Goal: Ask a question

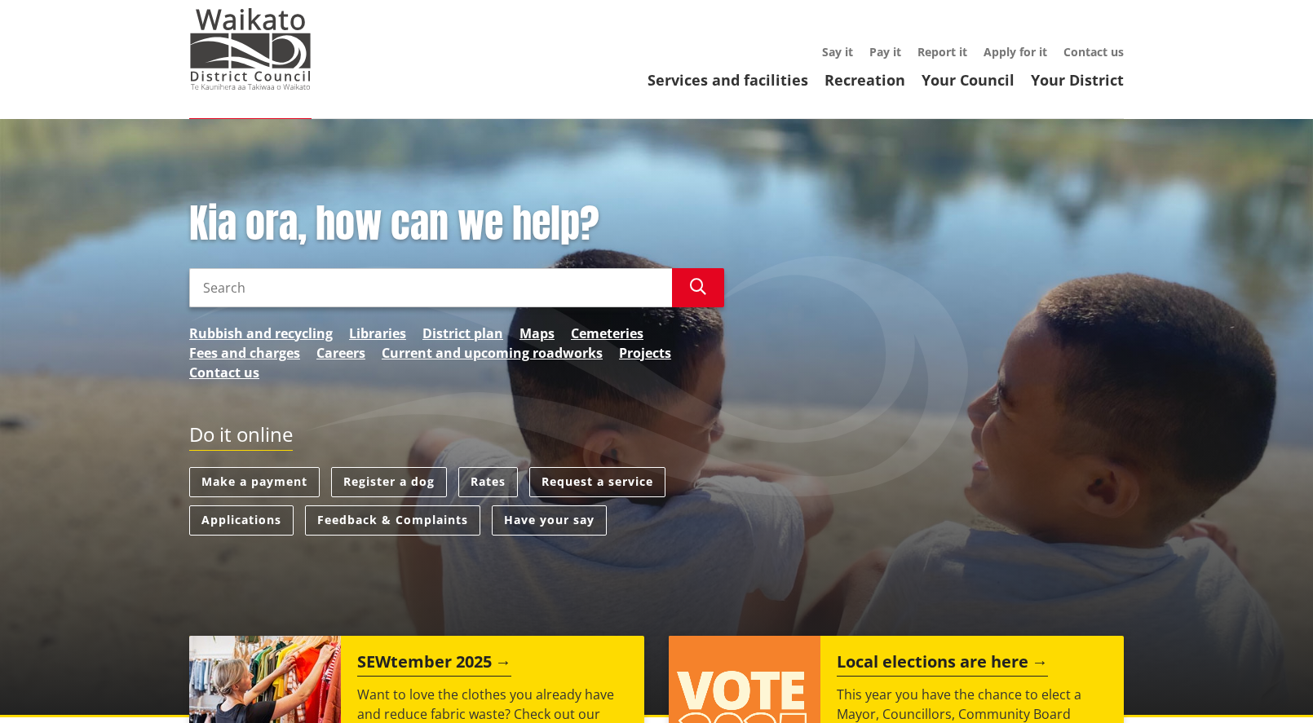
scroll to position [163, 0]
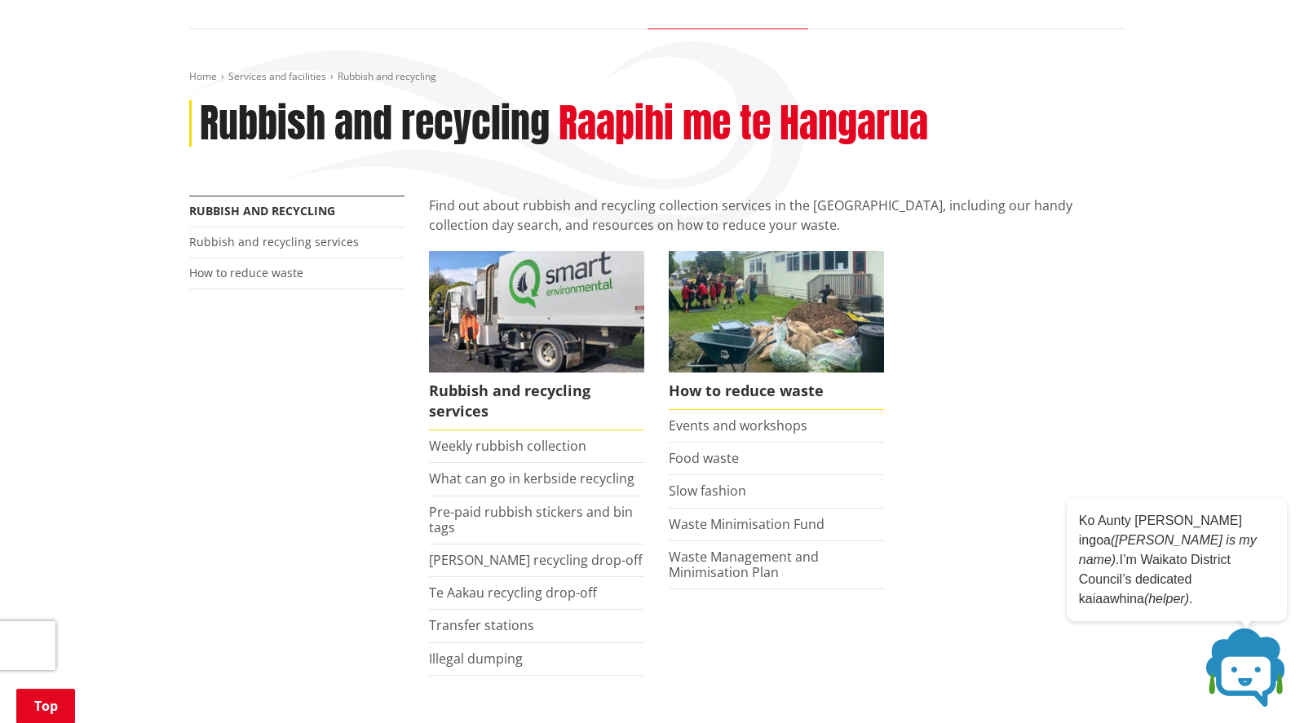
scroll to position [172, 0]
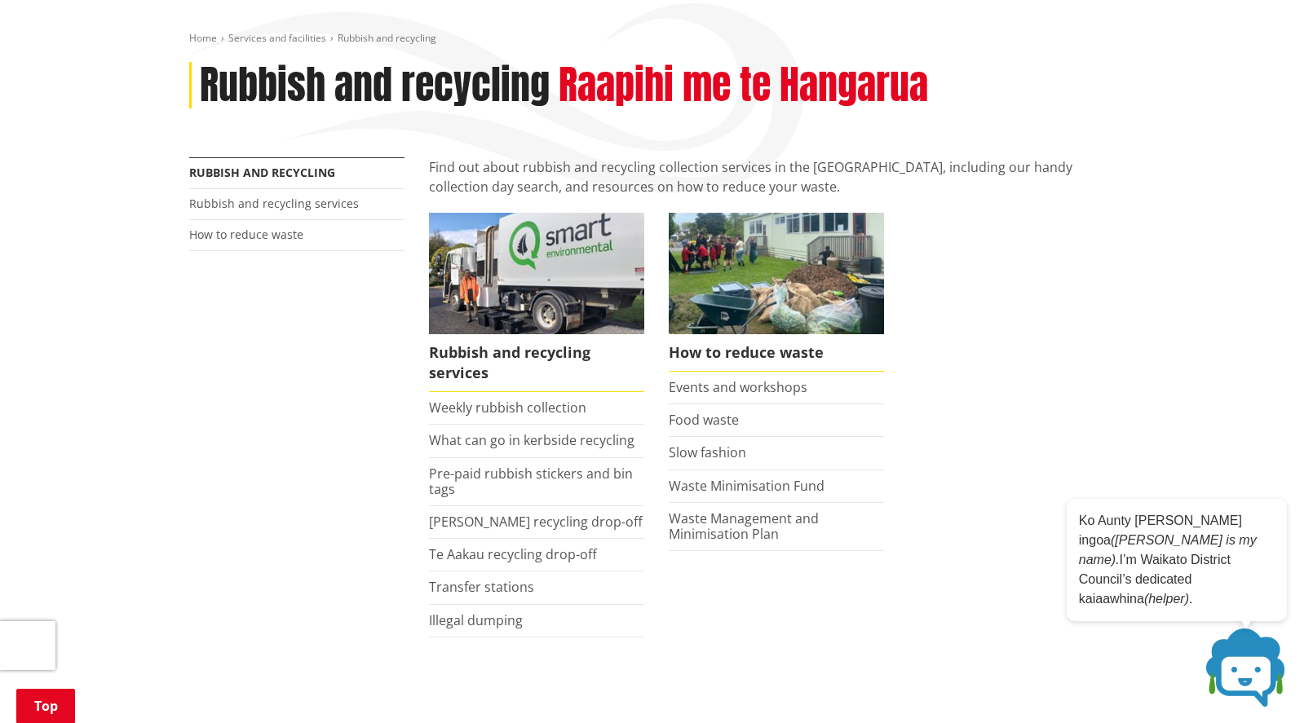
click at [898, 473] on ul "Rubbish and recycling services Weekly rubbish collection What can go in kerbsid…" at bounding box center [776, 441] width 719 height 457
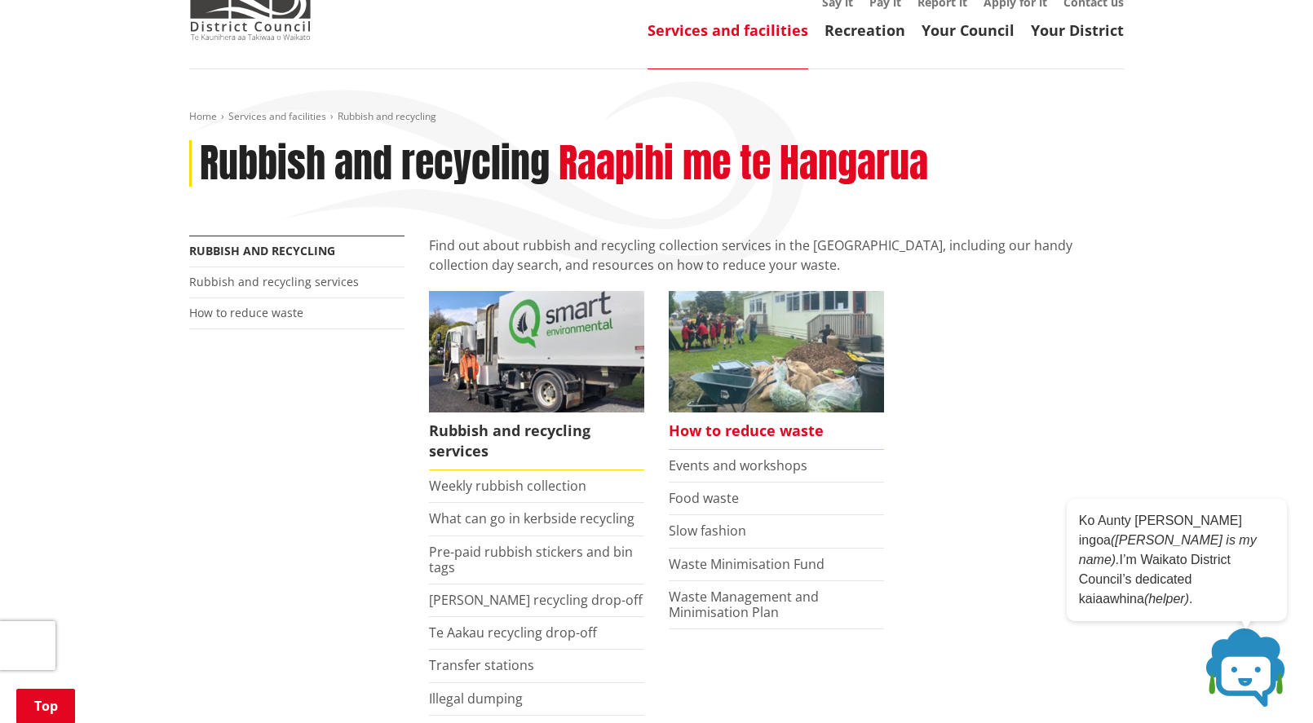
scroll to position [254, 0]
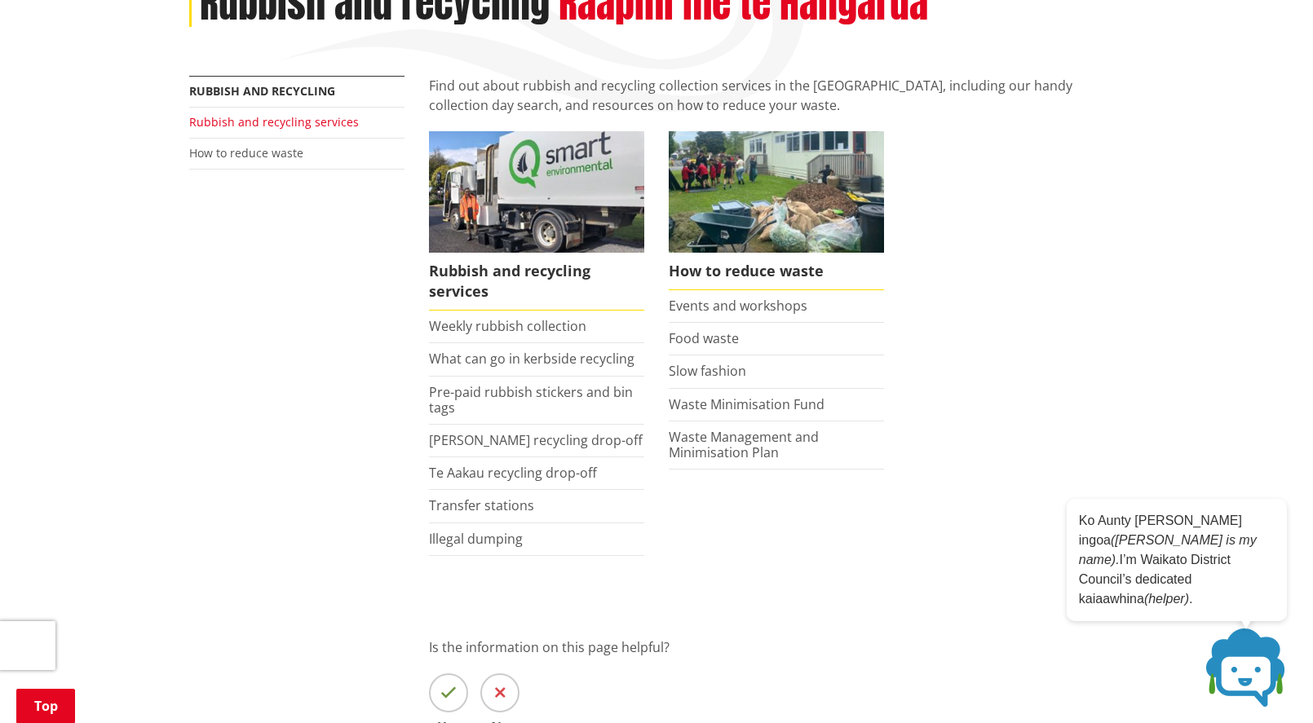
click at [269, 122] on link "Rubbish and recycling services" at bounding box center [274, 121] width 170 height 15
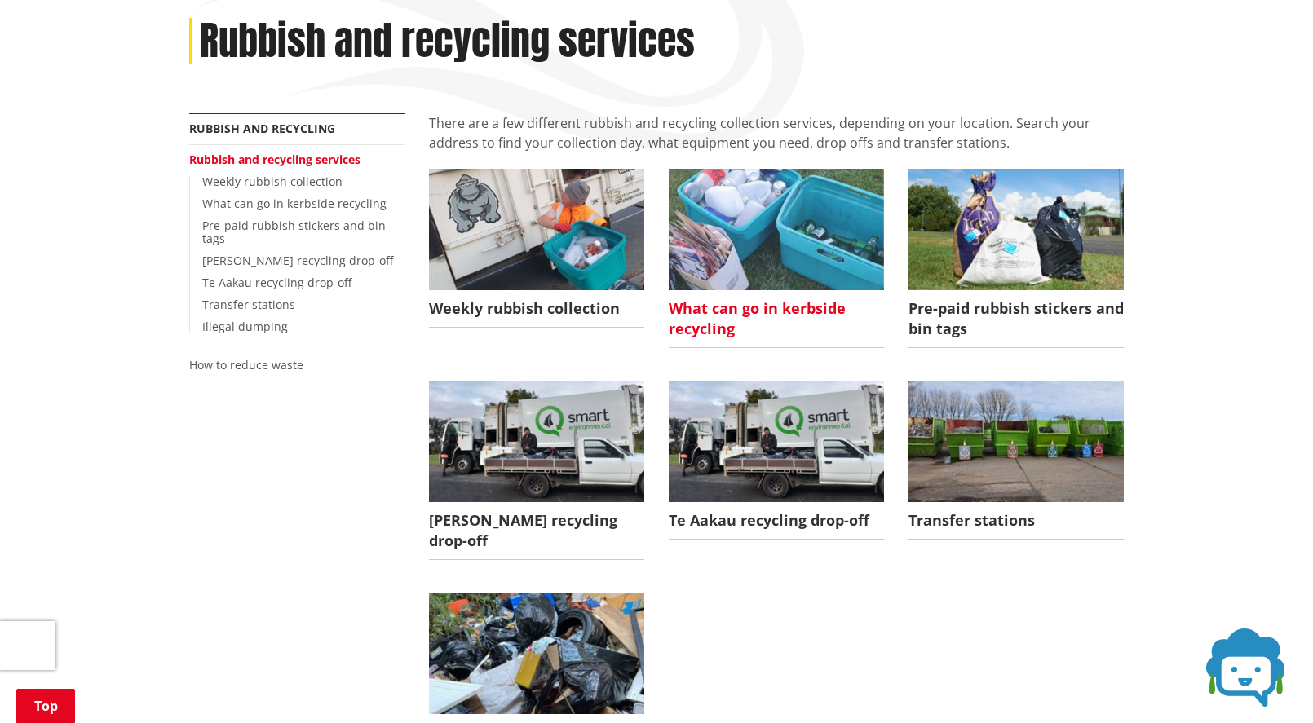
scroll to position [245, 0]
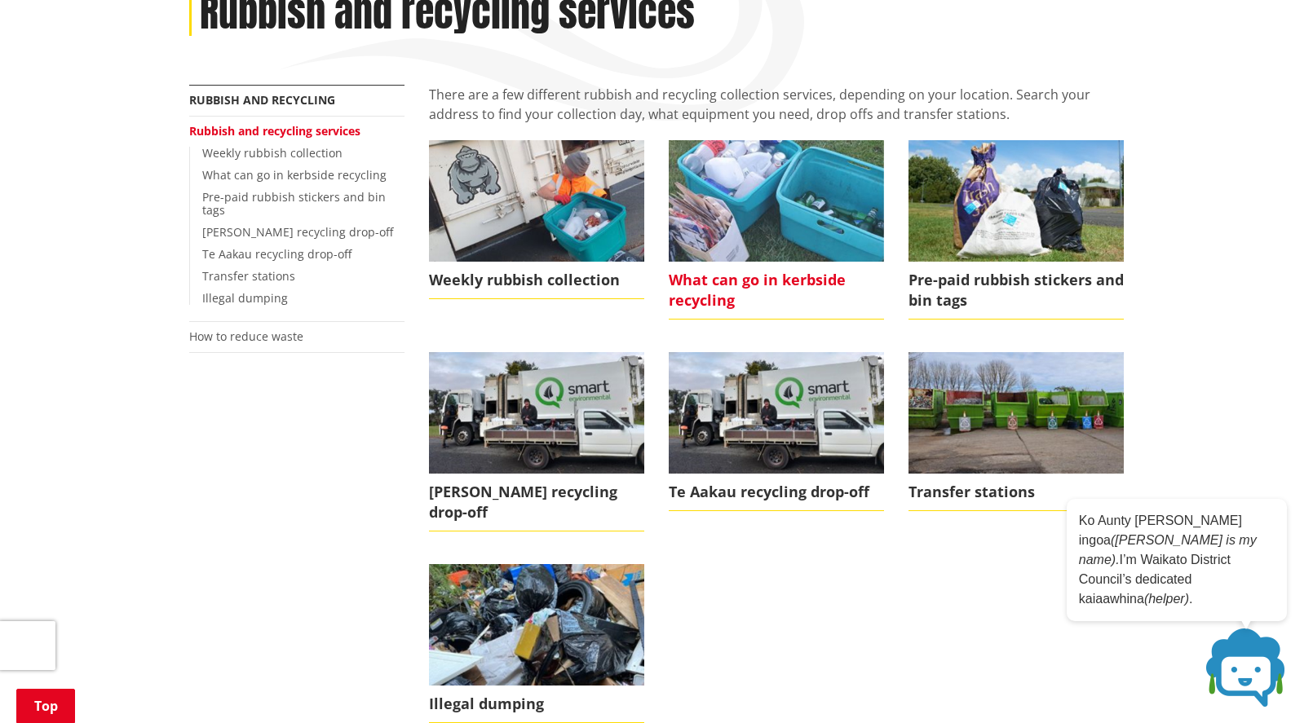
click at [801, 269] on span "What can go in kerbside recycling" at bounding box center [776, 291] width 215 height 58
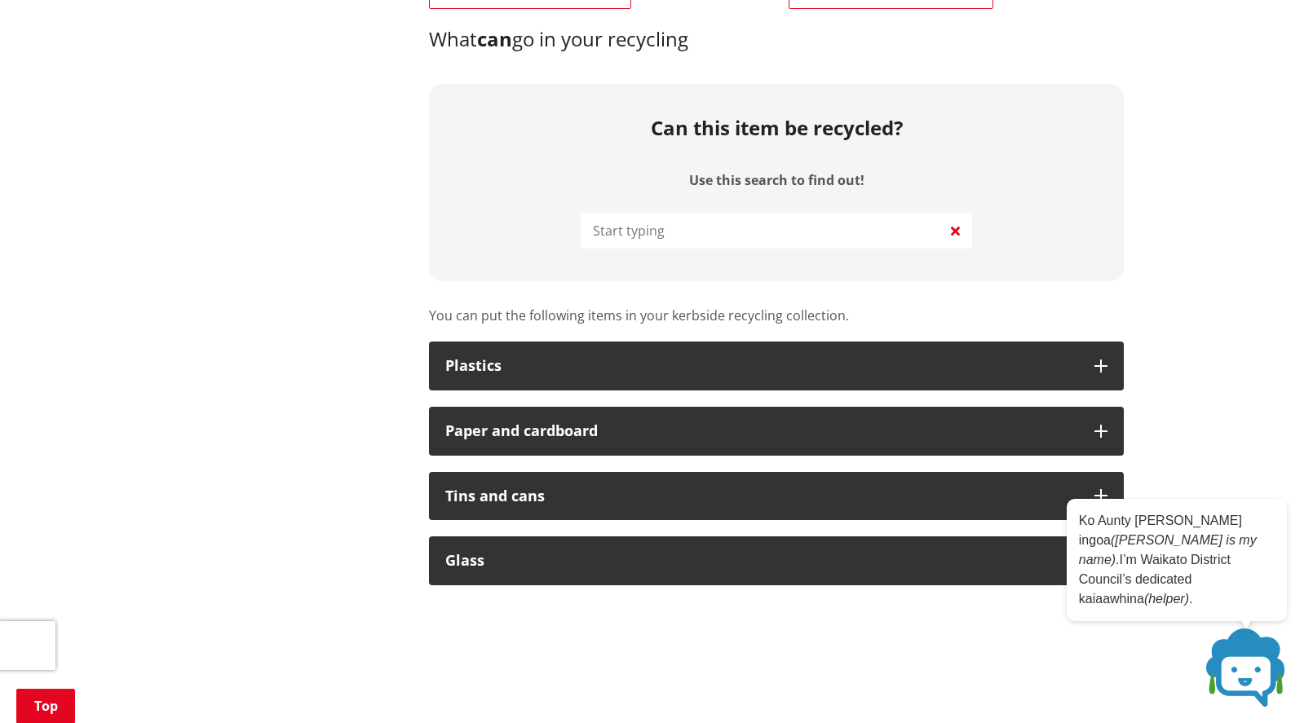
scroll to position [734, 0]
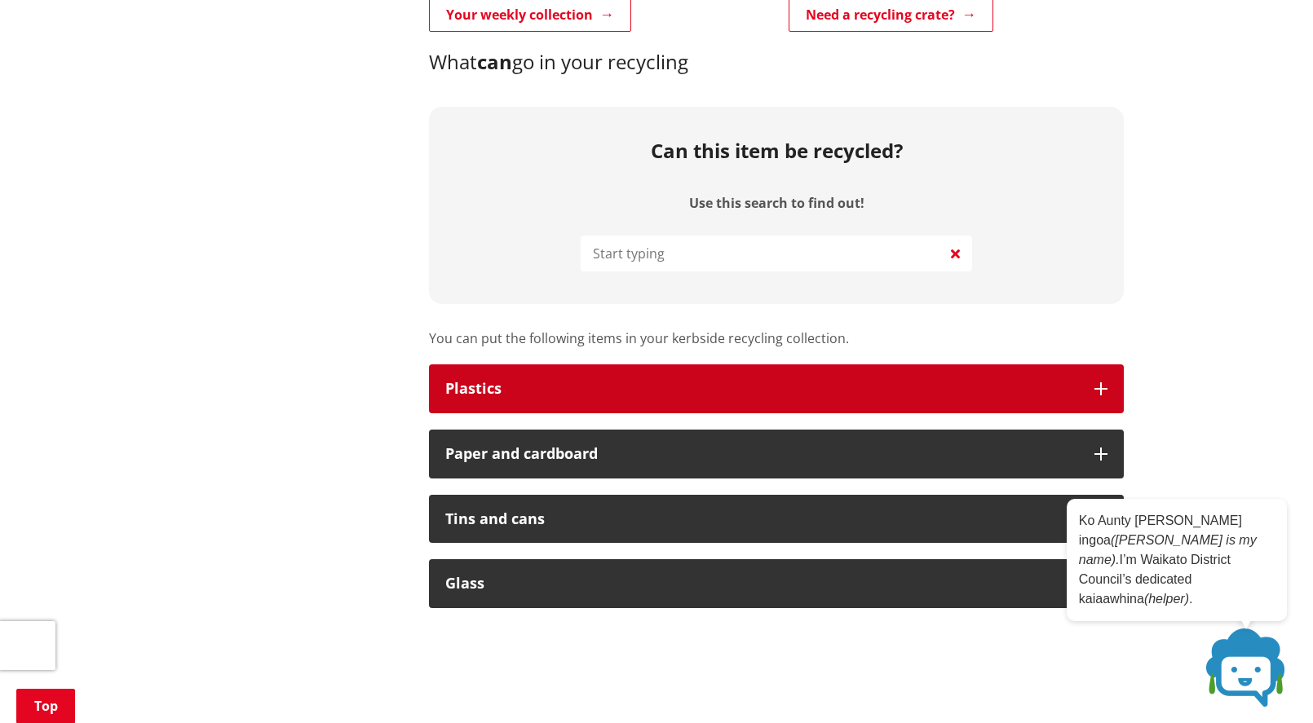
click at [589, 387] on div "Plastics" at bounding box center [761, 389] width 633 height 16
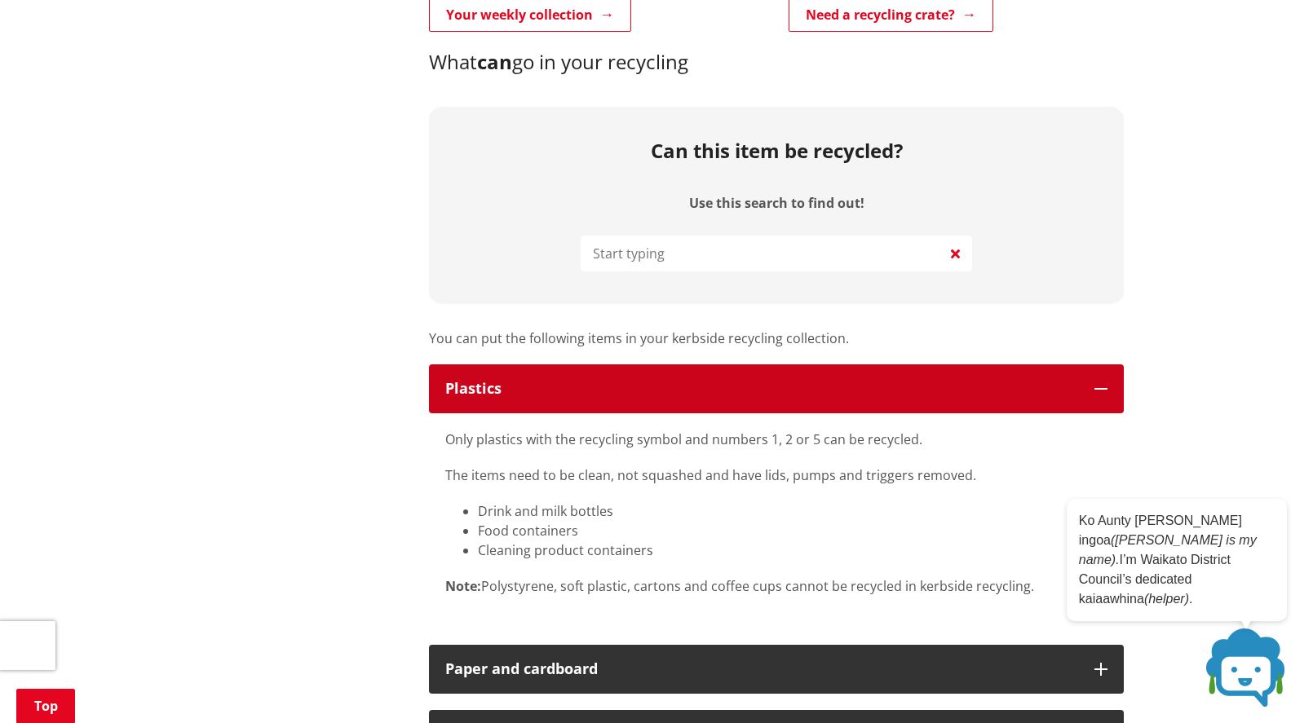
click at [589, 387] on div "Plastics" at bounding box center [761, 389] width 633 height 16
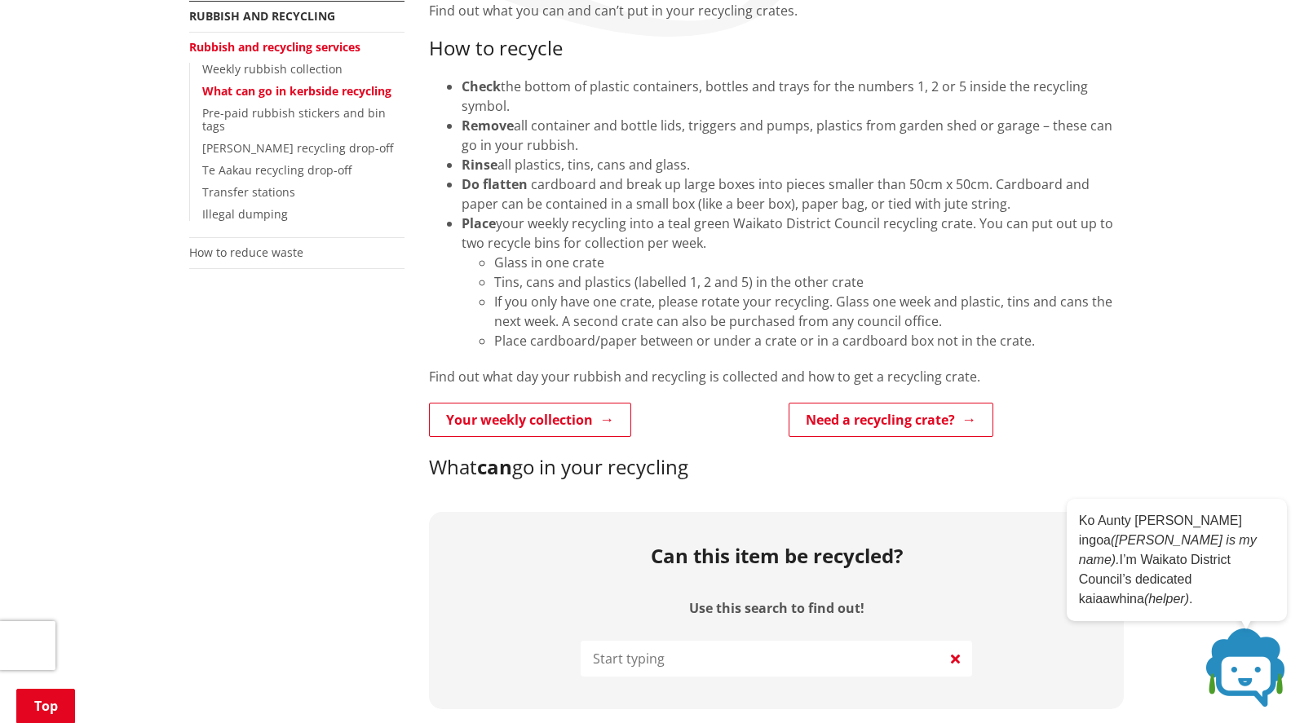
scroll to position [163, 0]
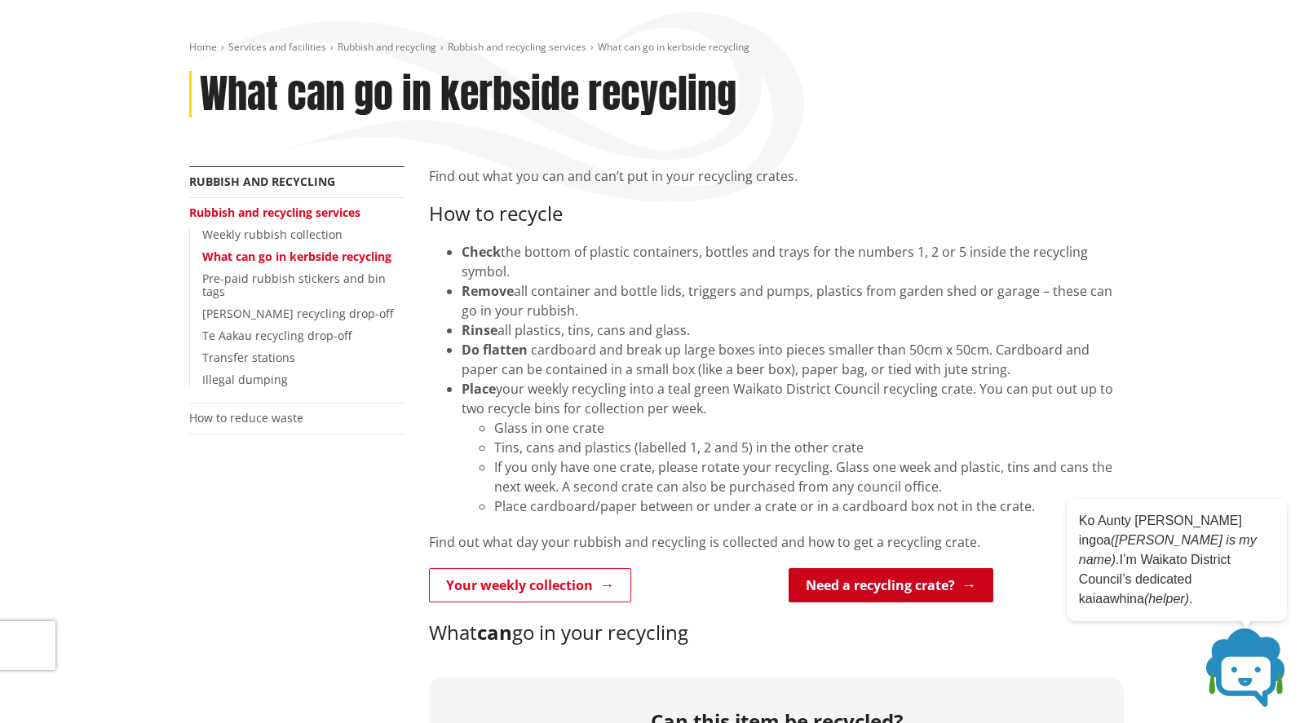
click at [926, 586] on link "Need a recycling crate?" at bounding box center [891, 585] width 205 height 34
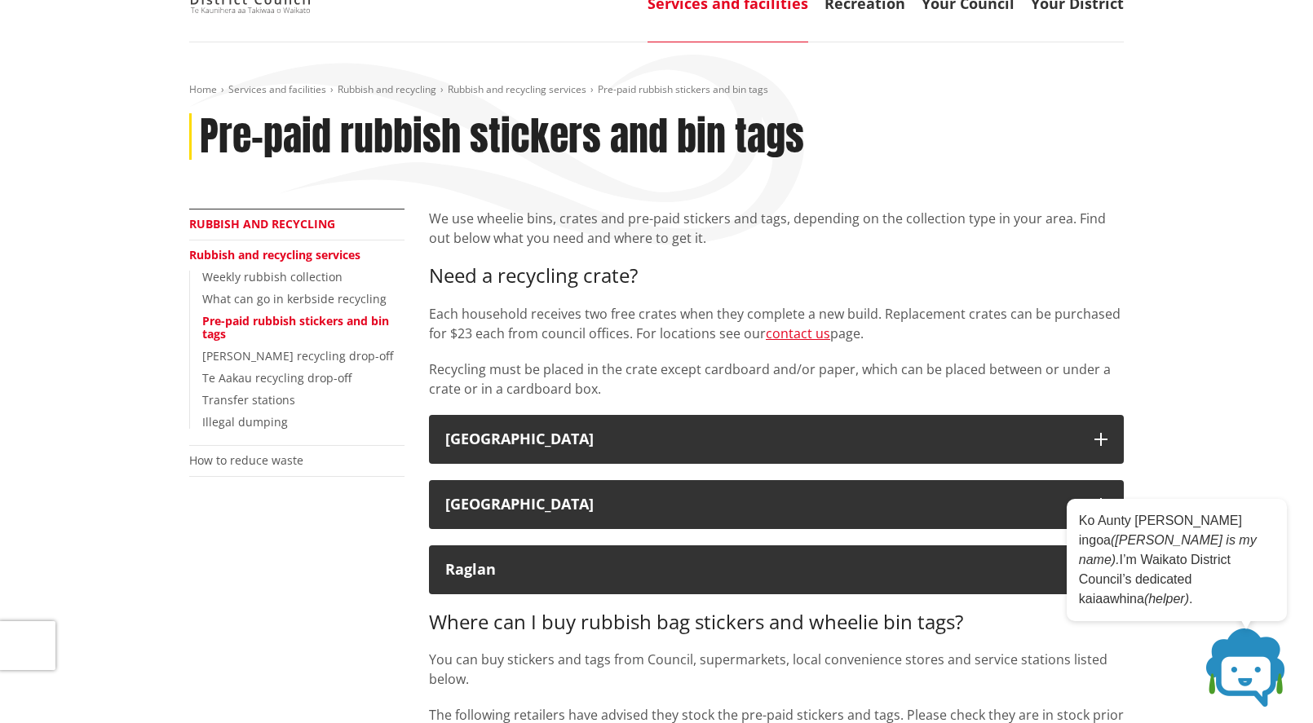
scroll to position [82, 0]
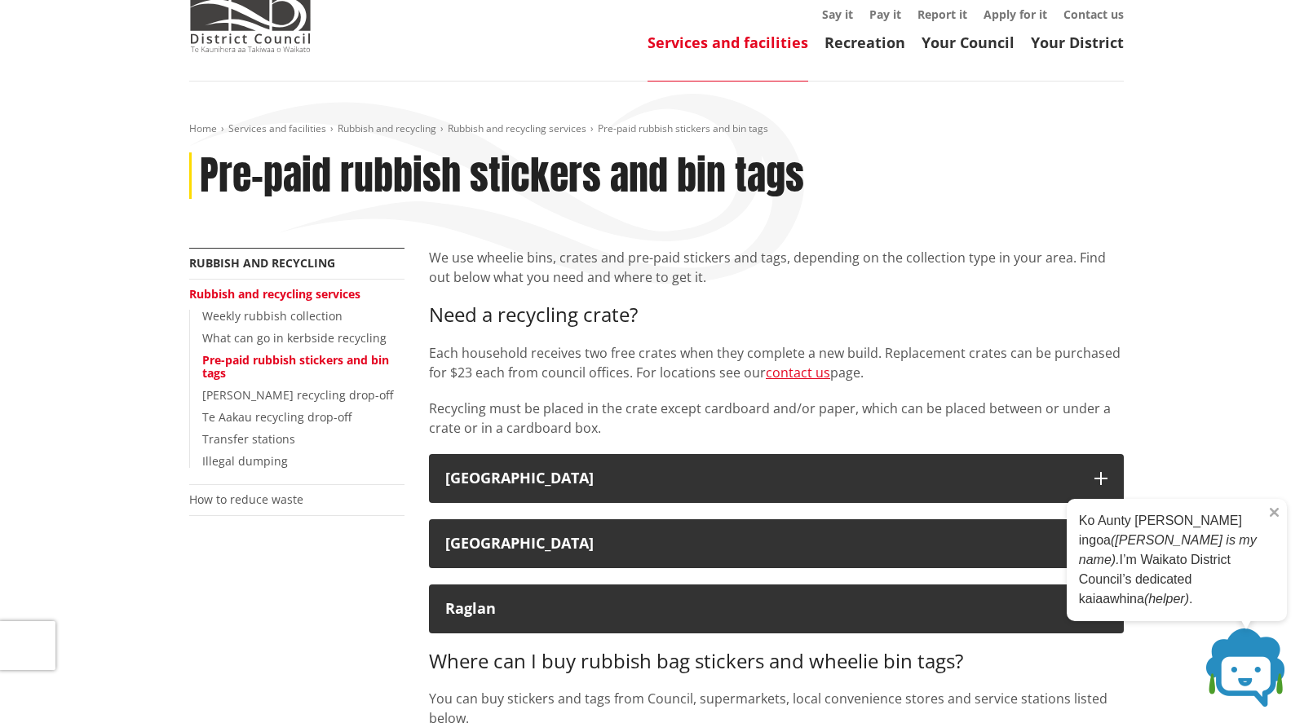
click at [1254, 593] on p "Ko Aunty Wai taku ingoa (Aunty Wai is my name). I’m Waikato District Council’s …" at bounding box center [1177, 560] width 196 height 98
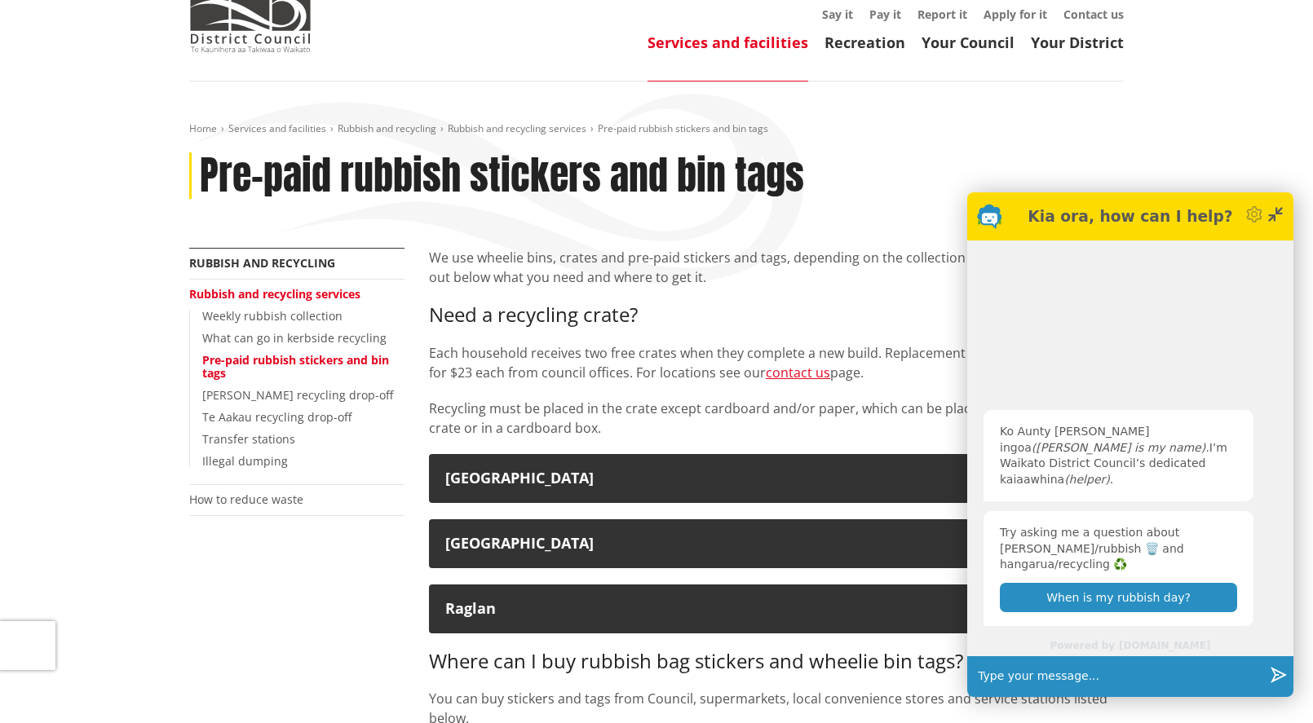
click at [1122, 641] on div "Powered by helpfruit.com" at bounding box center [1130, 646] width 326 height 20
click at [1092, 676] on input "text" at bounding box center [1117, 677] width 292 height 41
type input "Hi, what type of recyling bins do rural properties need/recieve?"
click at [1288, 678] on button "Send" at bounding box center [1278, 677] width 30 height 41
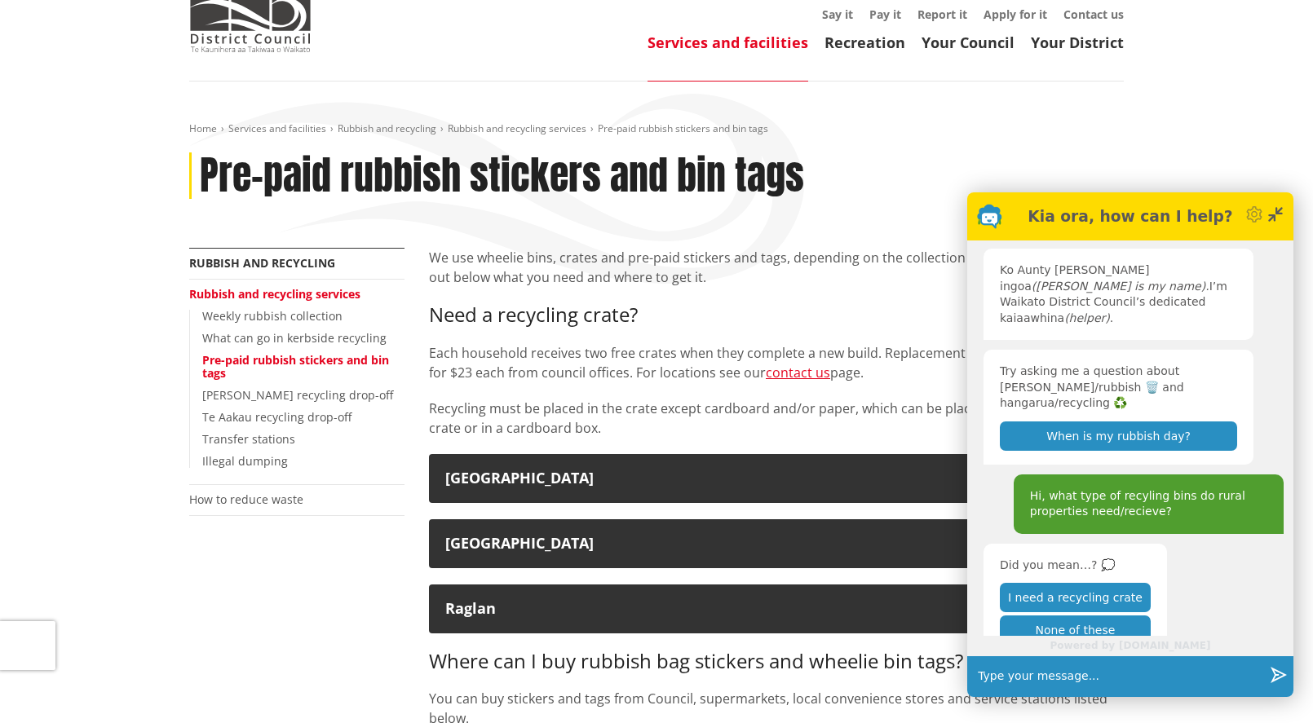
scroll to position [17, 0]
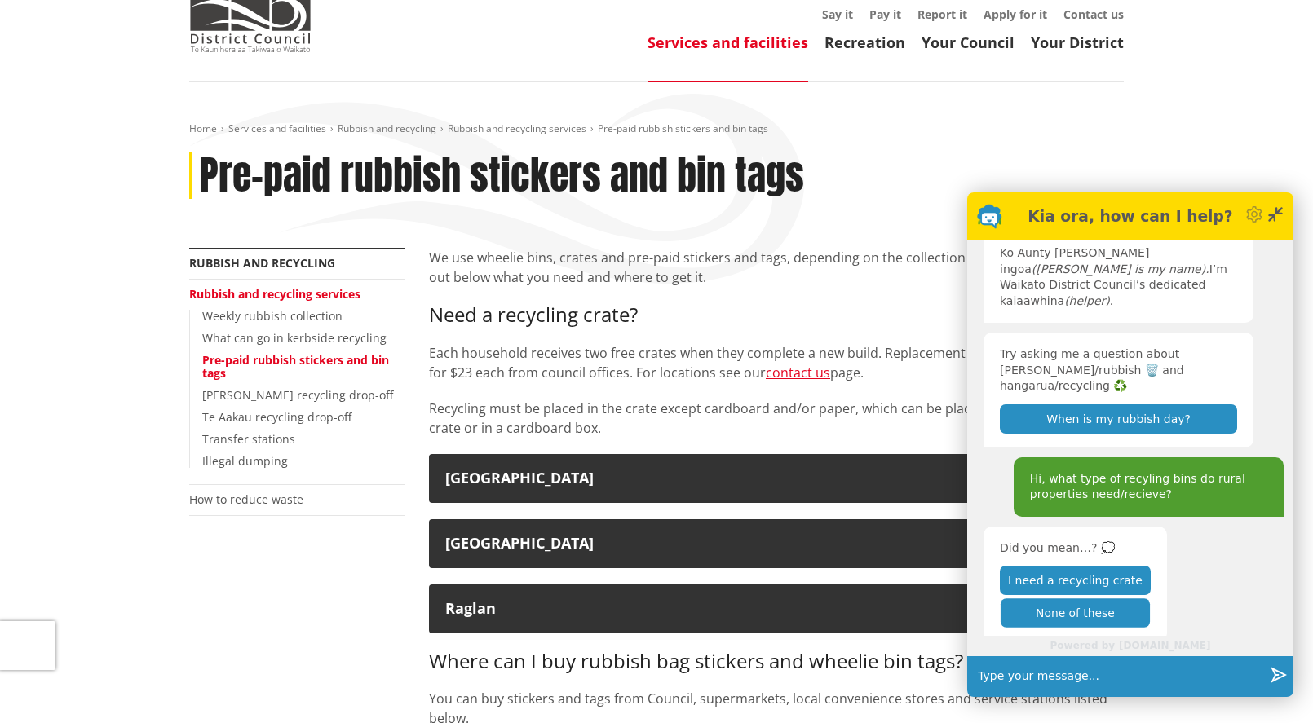
click at [1102, 599] on button "None of these" at bounding box center [1075, 613] width 149 height 29
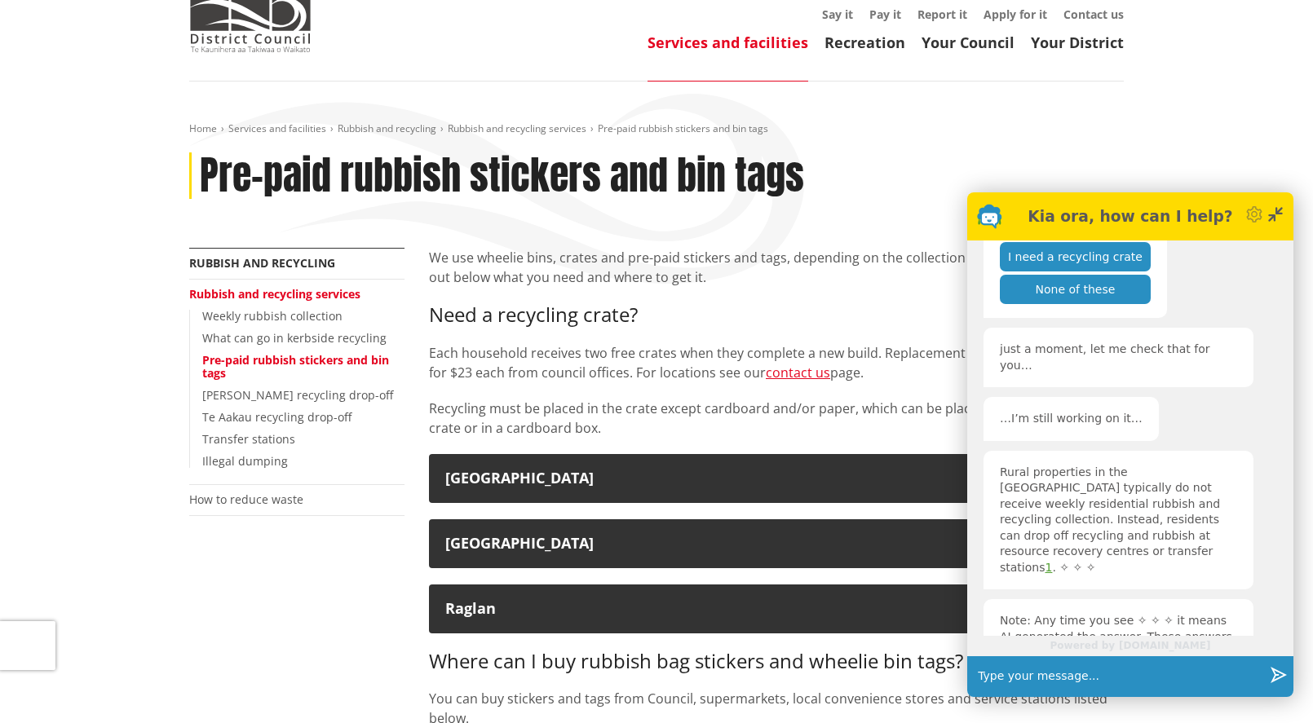
scroll to position [342, 0]
click at [1265, 222] on div "Settings" at bounding box center [1255, 216] width 24 height 29
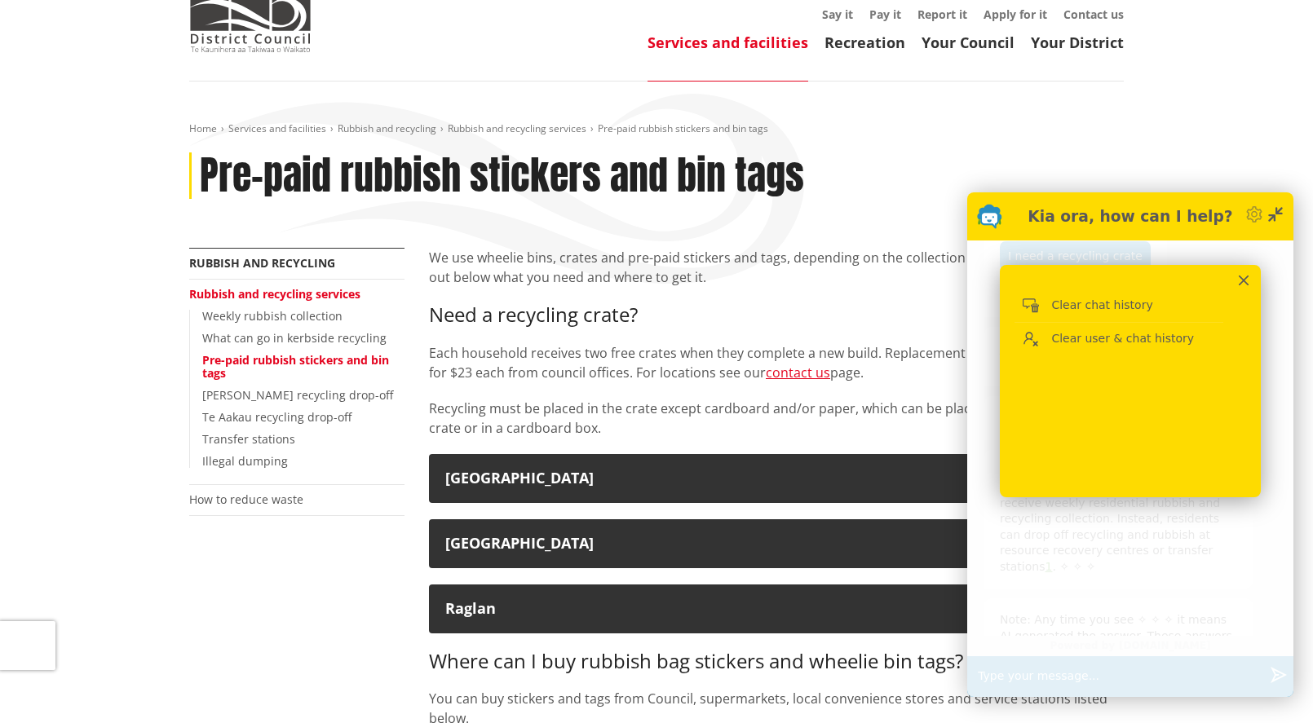
click at [1243, 281] on icon at bounding box center [1244, 281] width 11 height 11
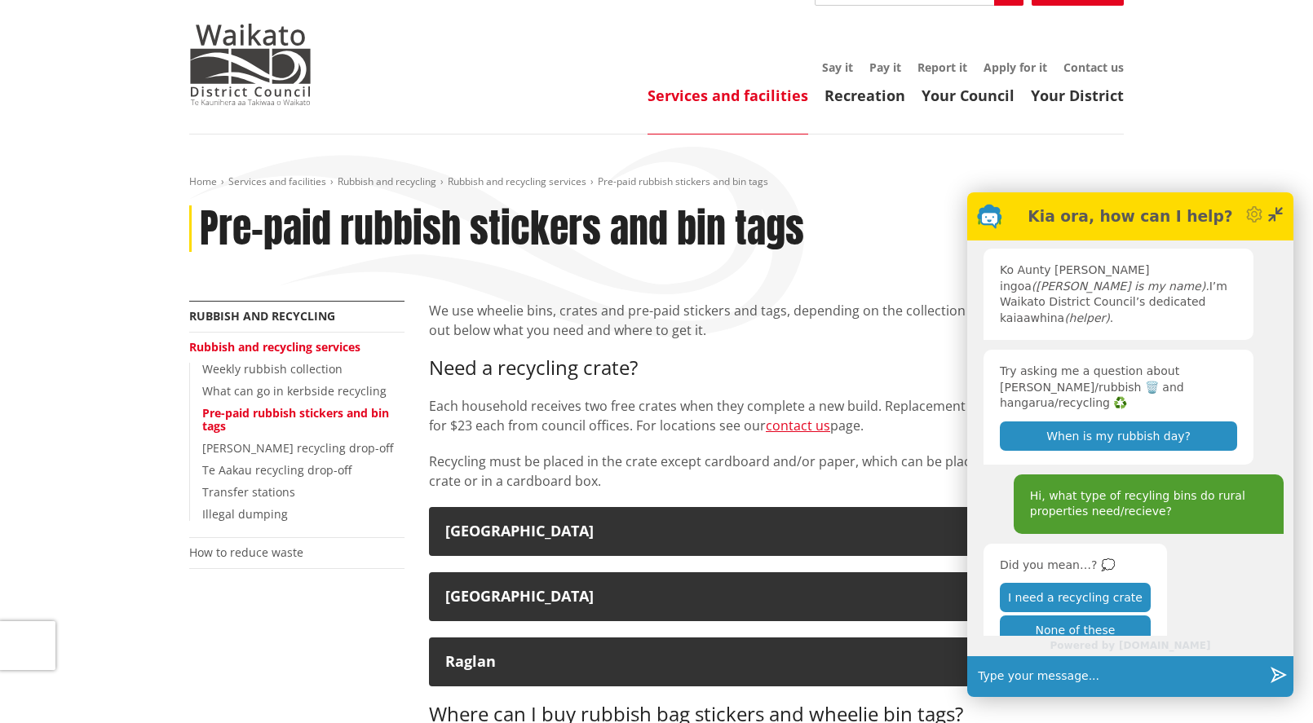
scroll to position [0, 0]
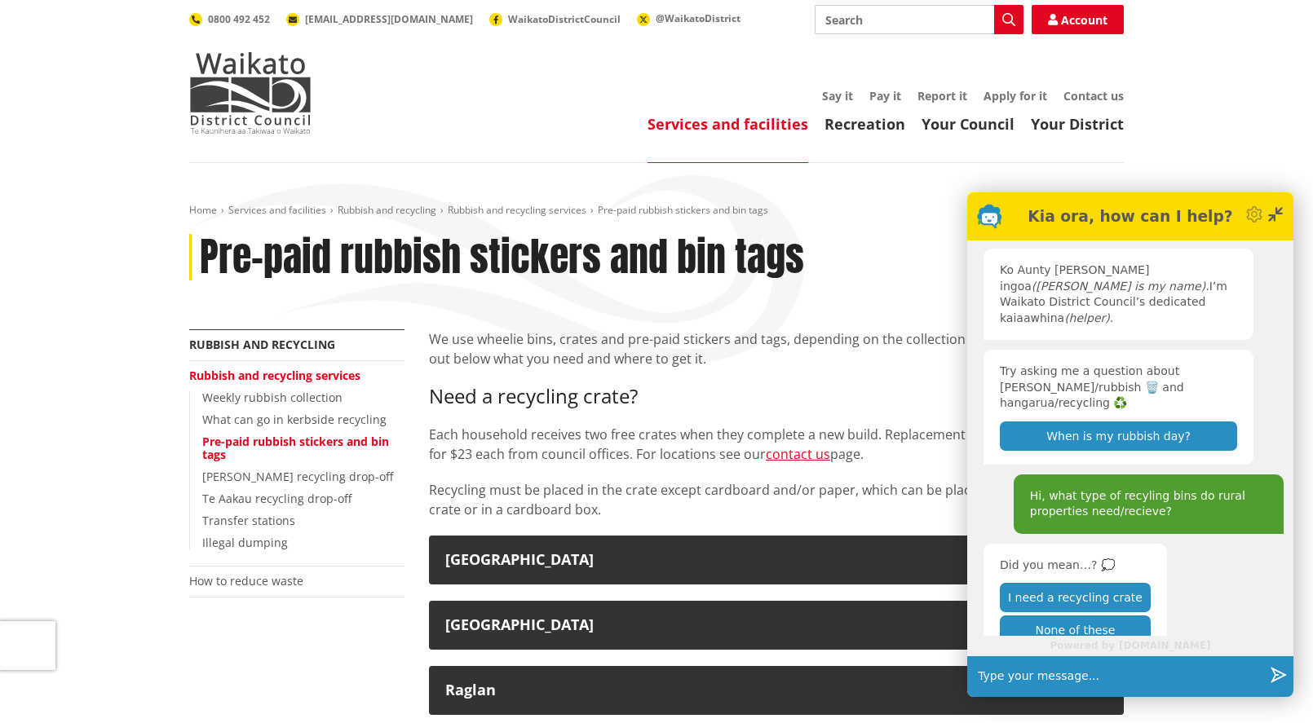
click at [1262, 150] on header "Toggle search Toggle navigation Services and facilities Recreation Your Council…" at bounding box center [656, 81] width 1313 height 163
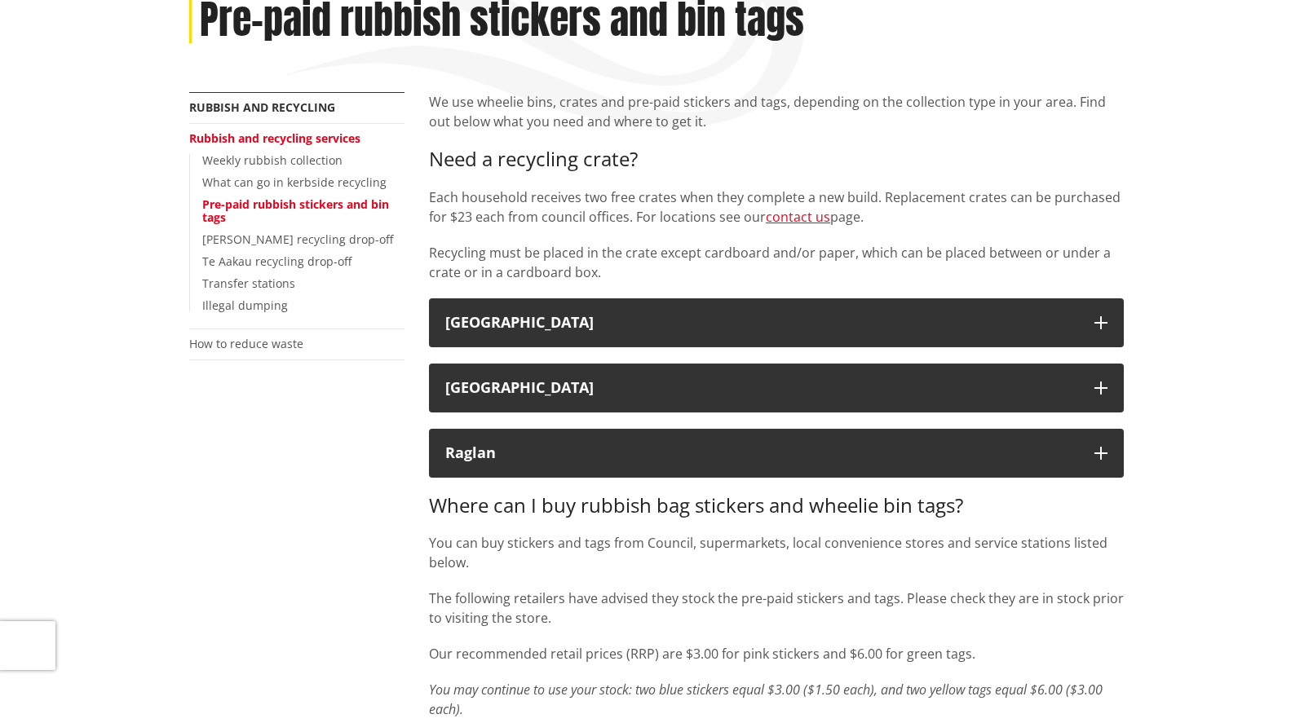
scroll to position [245, 0]
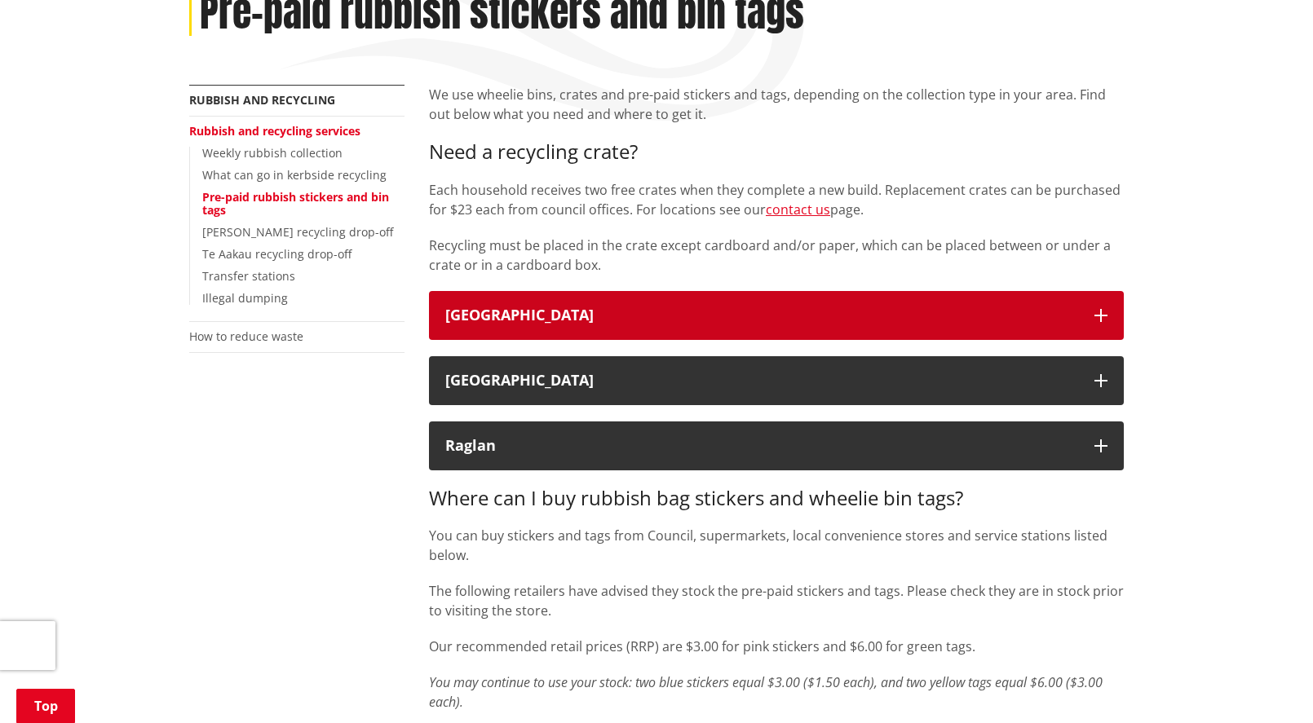
click at [566, 302] on button "Waikato District" at bounding box center [776, 315] width 695 height 49
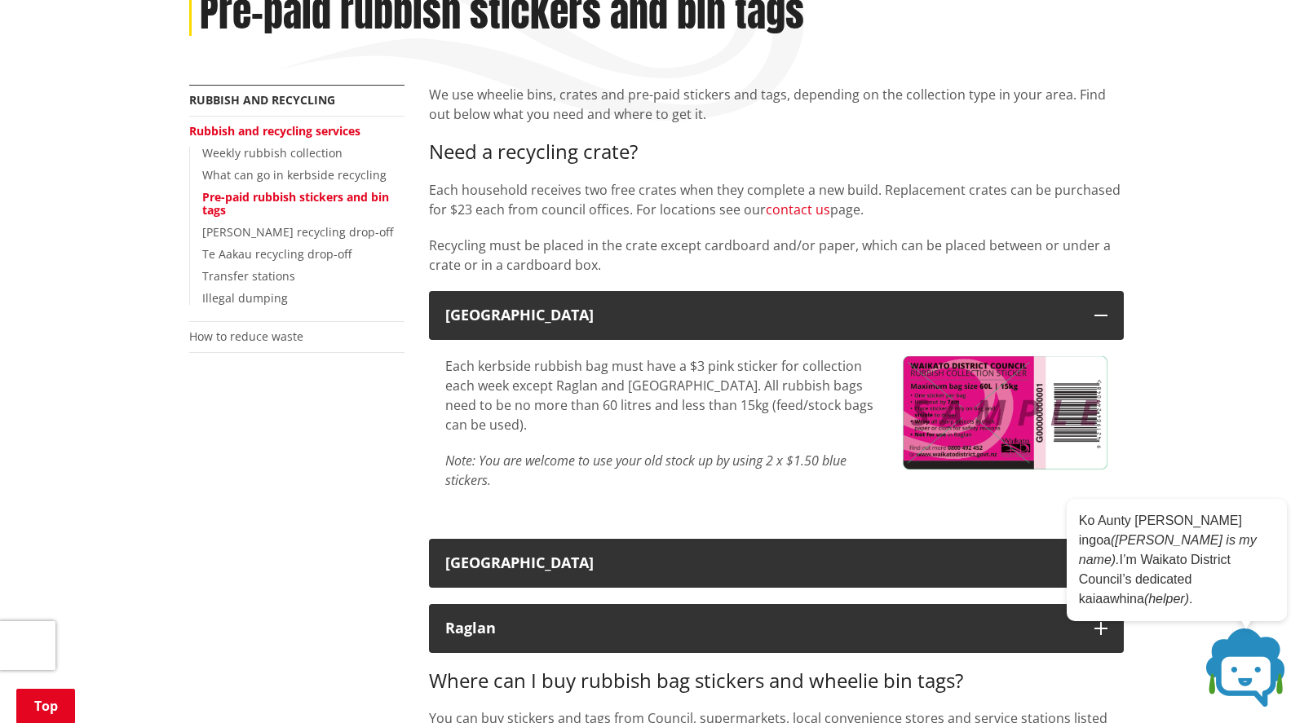
click at [808, 213] on link "contact us" at bounding box center [798, 210] width 64 height 18
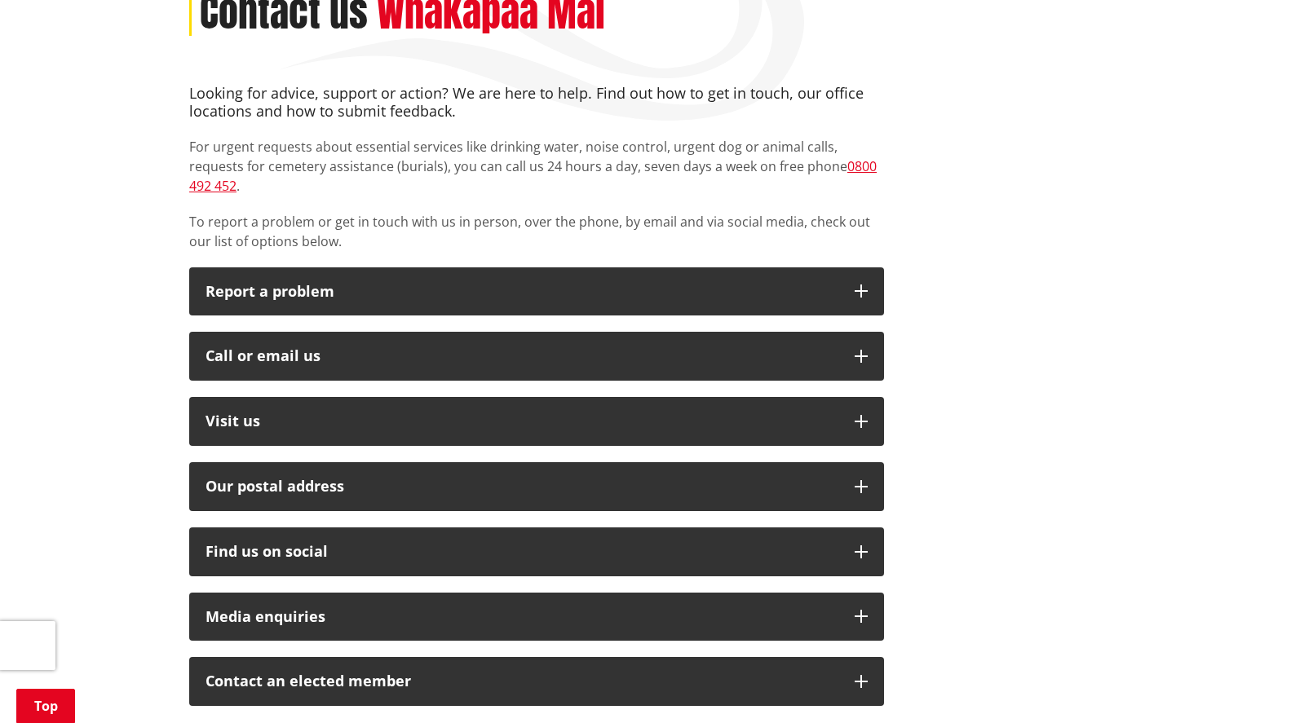
scroll to position [408, 0]
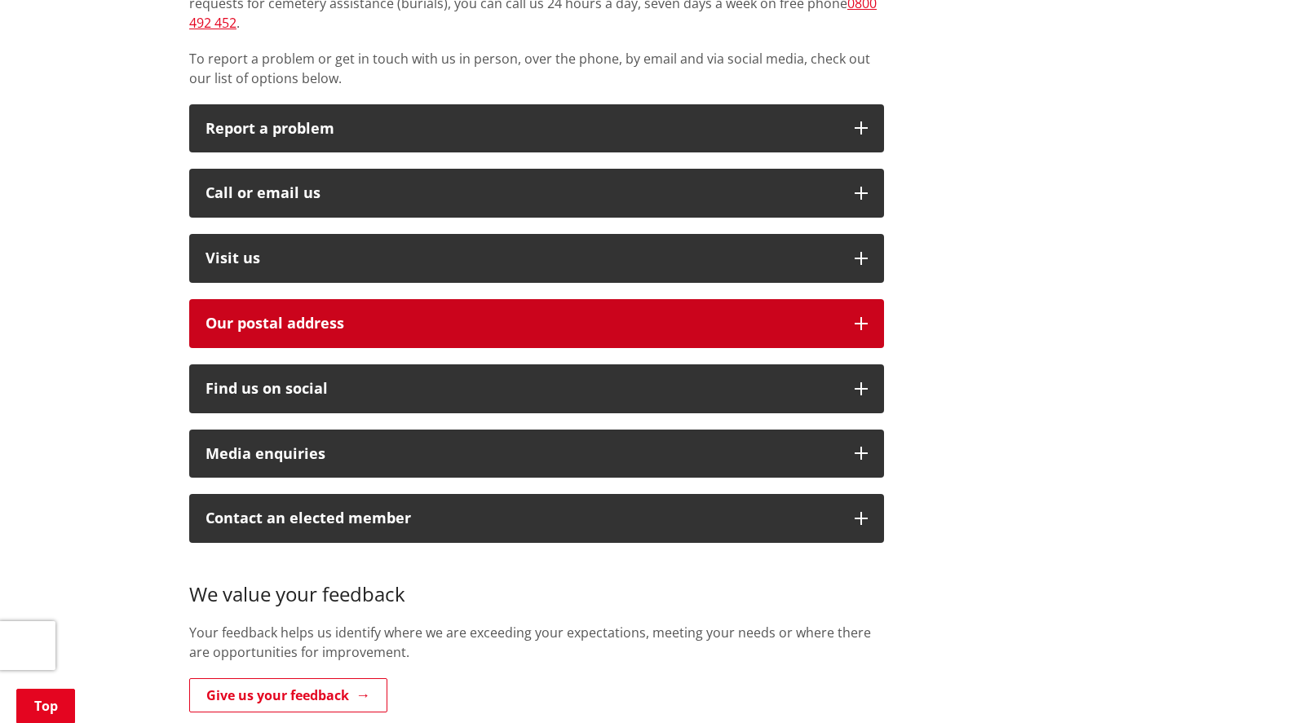
click at [380, 316] on h2 "Our postal address" at bounding box center [522, 324] width 633 height 16
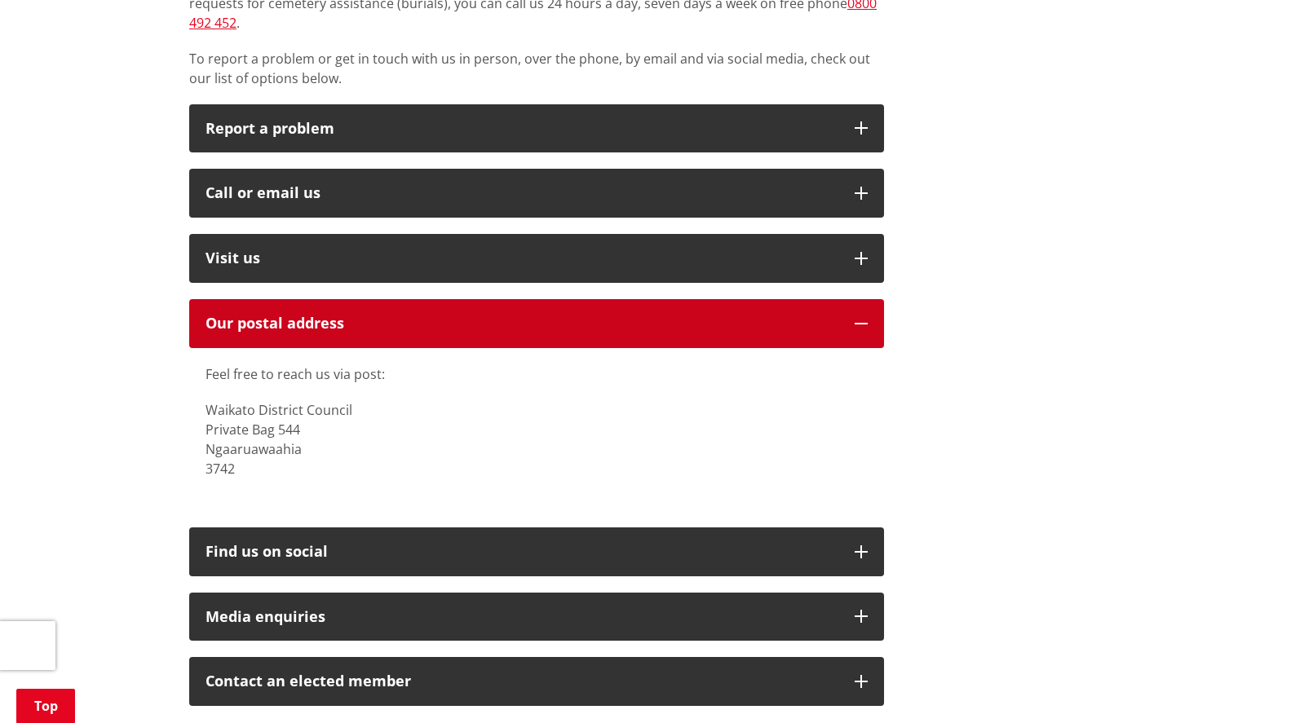
click at [380, 316] on h2 "Our postal address" at bounding box center [522, 324] width 633 height 16
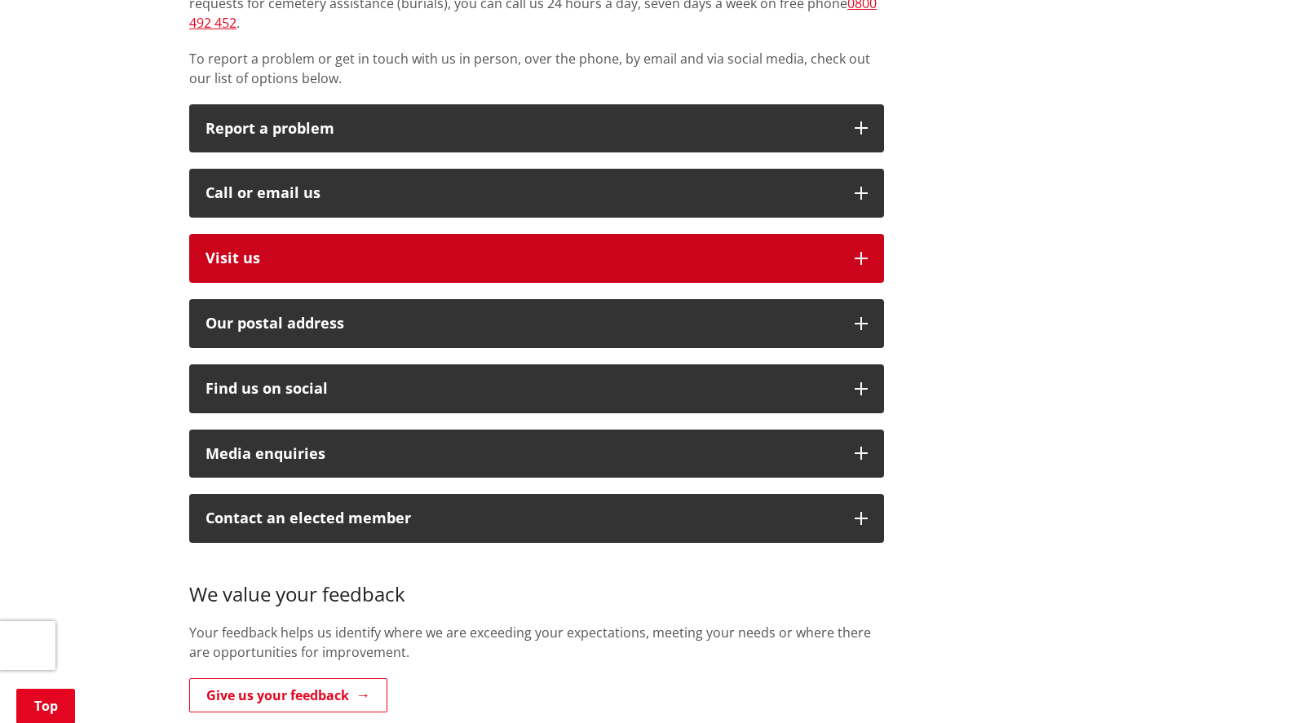
click at [326, 250] on p "Visit us" at bounding box center [522, 258] width 633 height 16
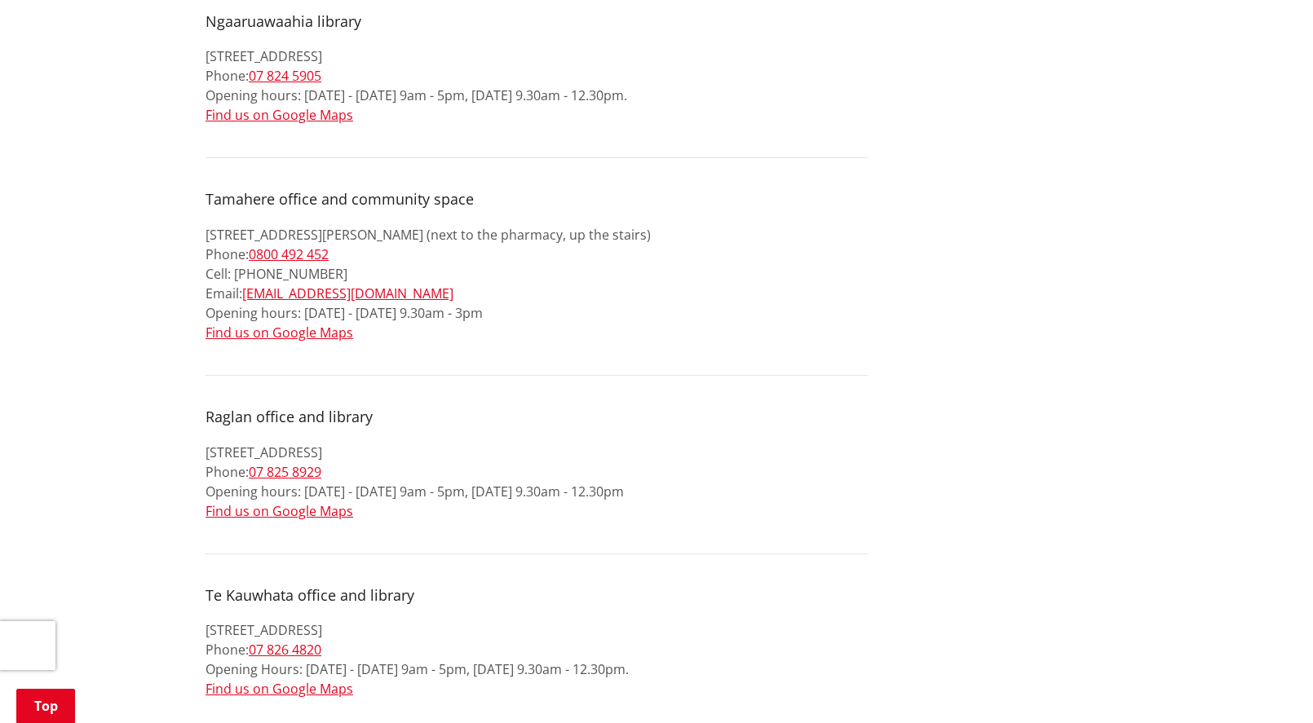
scroll to position [1305, 0]
